Goal: Task Accomplishment & Management: Manage account settings

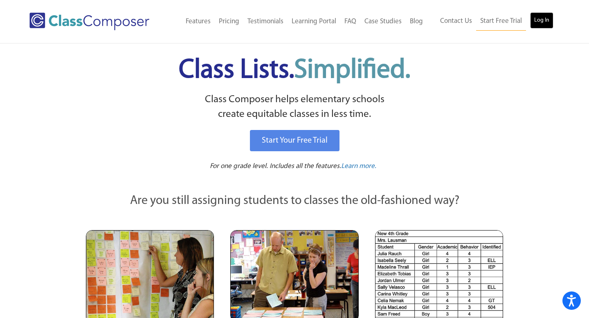
click at [545, 22] on link "Log In" at bounding box center [541, 20] width 23 height 16
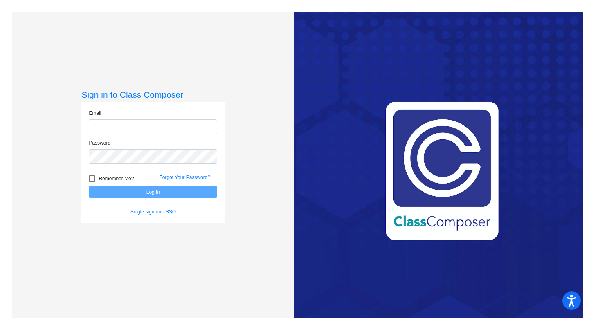
type input "[EMAIL_ADDRESS][DOMAIN_NAME]"
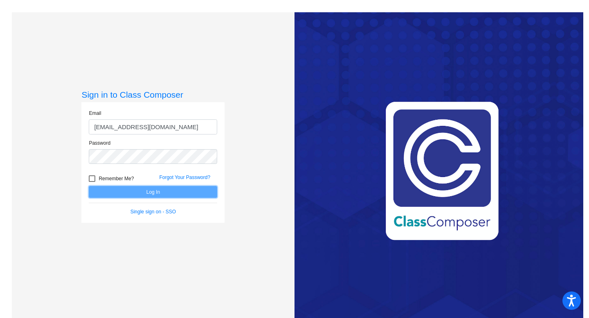
click at [149, 191] on button "Log In" at bounding box center [153, 192] width 128 height 12
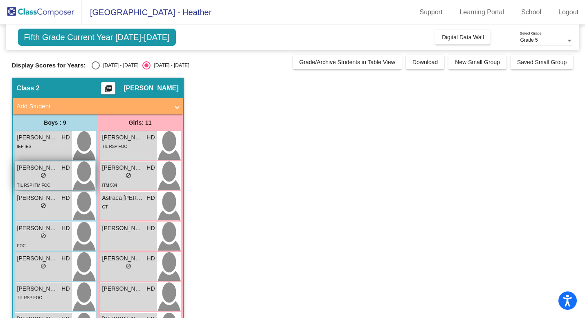
click at [55, 179] on div "lock do_not_disturb_alt" at bounding box center [43, 176] width 53 height 9
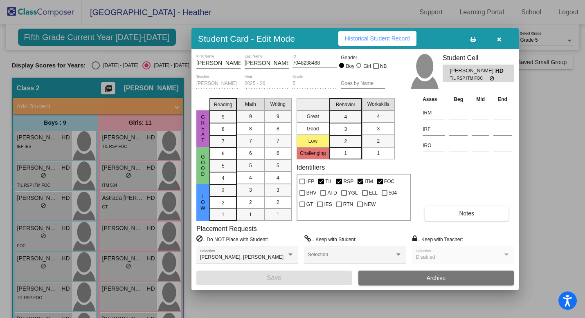
click at [497, 37] on icon "button" at bounding box center [499, 39] width 4 height 6
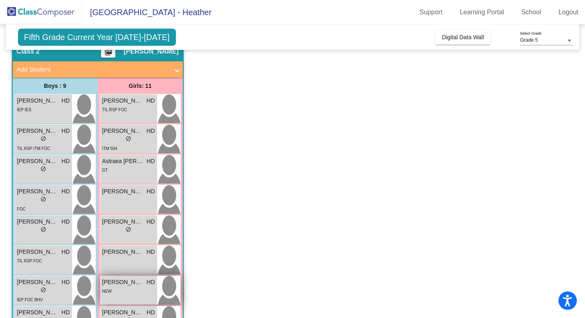
scroll to position [30, 0]
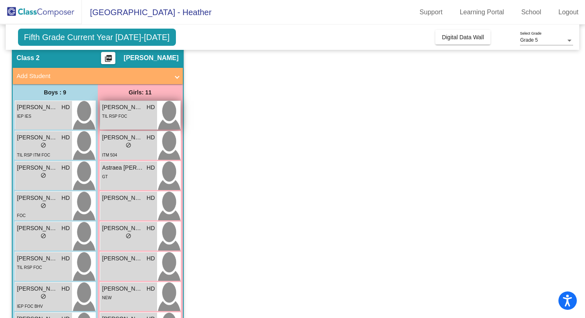
click at [141, 119] on div "TIL RSP FOC" at bounding box center [128, 116] width 53 height 9
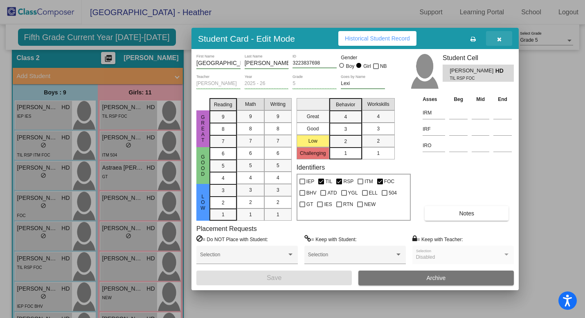
click at [500, 37] on icon "button" at bounding box center [499, 39] width 4 height 6
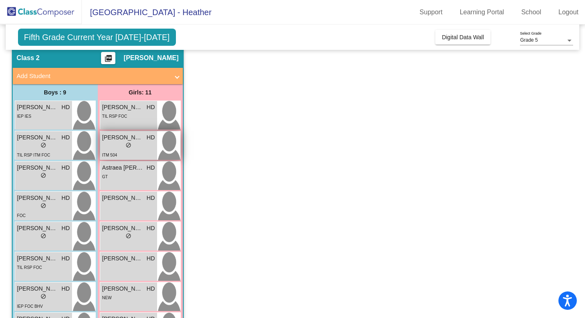
click at [141, 150] on div "lock do_not_disturb_alt" at bounding box center [128, 146] width 53 height 9
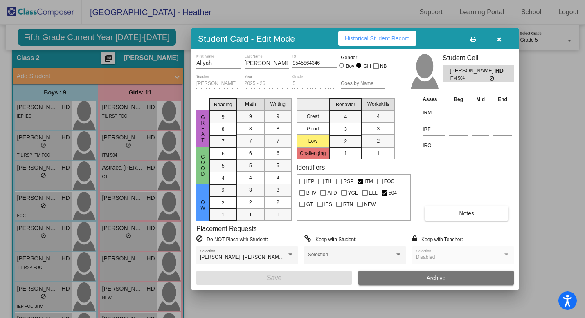
click at [499, 38] on icon "button" at bounding box center [499, 39] width 4 height 6
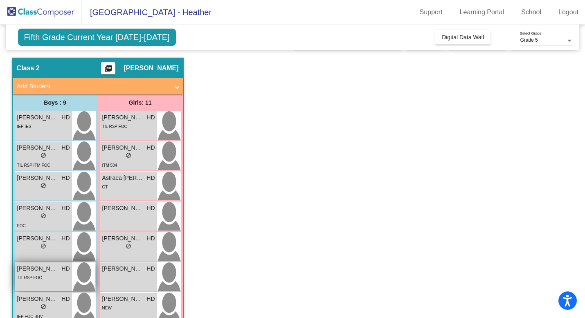
scroll to position [0, 0]
